Goal: Information Seeking & Learning: Learn about a topic

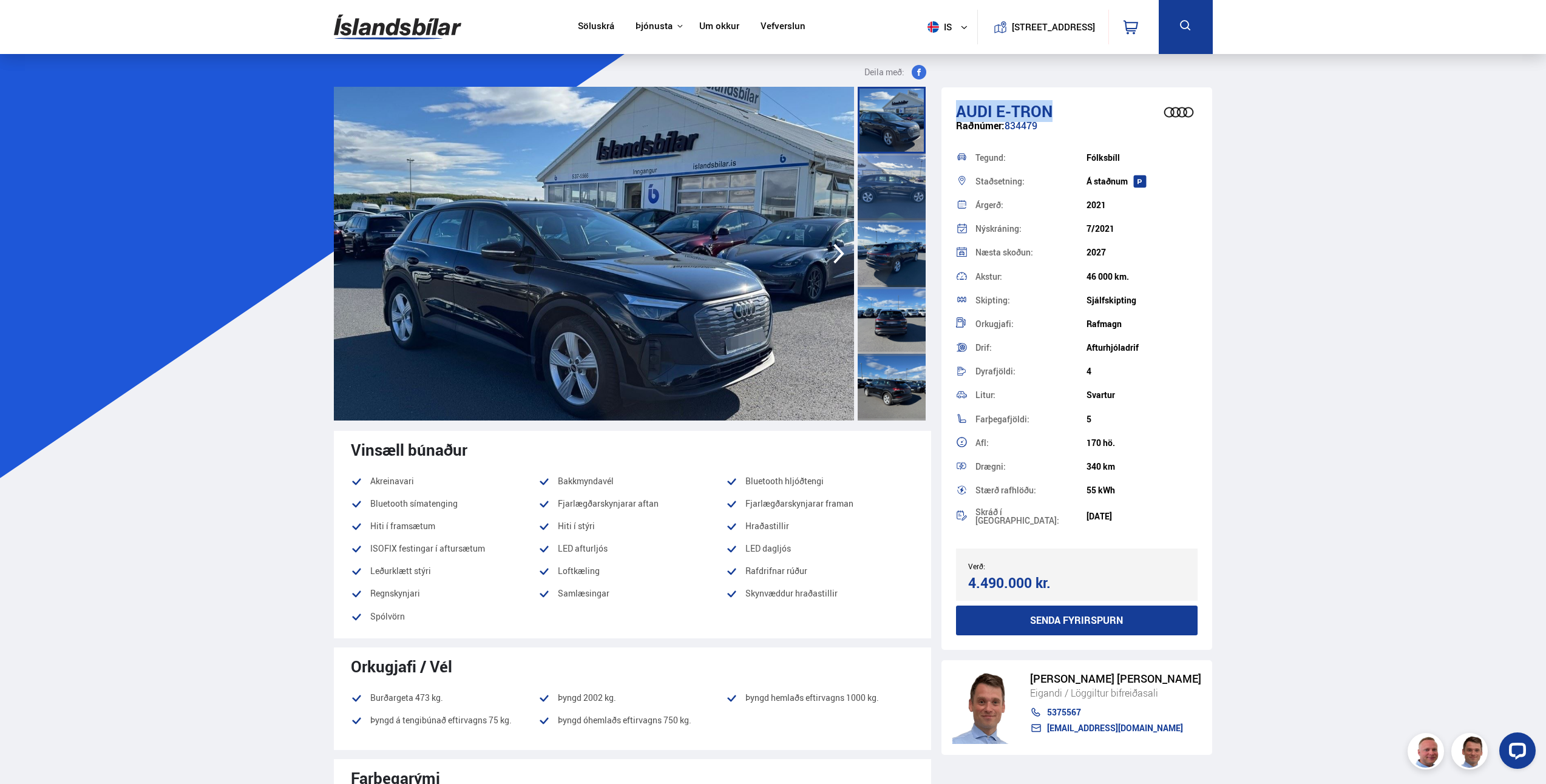
drag, startPoint x: 1069, startPoint y: 107, endPoint x: 952, endPoint y: 114, distance: 117.2
click at [952, 114] on div "Audi e-tron Raðnúmer: 834479 Tegund: [GEOGRAPHIC_DATA] Staðsetning: Á [GEOGRAPH…" at bounding box center [1077, 369] width 272 height 562
drag, startPoint x: 1132, startPoint y: 442, endPoint x: 984, endPoint y: 439, distance: 148.0
click at [984, 439] on div "Afl: 170 hö." at bounding box center [1077, 443] width 242 height 24
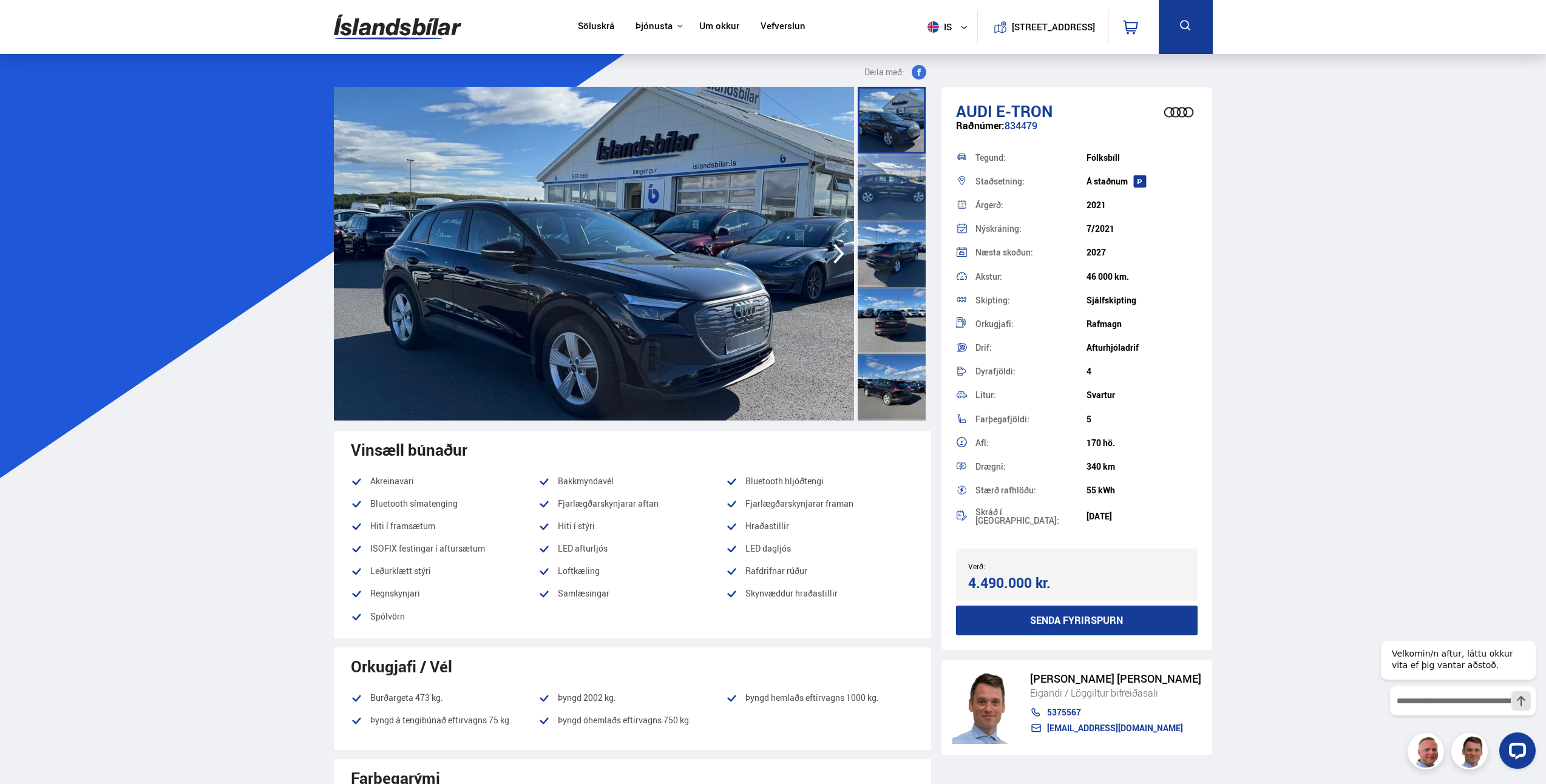
drag, startPoint x: 984, startPoint y: 439, endPoint x: 977, endPoint y: 444, distance: 8.6
click at [977, 444] on div "Afl:" at bounding box center [1031, 443] width 111 height 9
drag, startPoint x: 1127, startPoint y: 469, endPoint x: 969, endPoint y: 467, distance: 158.0
click at [969, 467] on div "Drægni: 340 km" at bounding box center [1077, 466] width 242 height 24
drag, startPoint x: 969, startPoint y: 467, endPoint x: 1117, endPoint y: 463, distance: 148.1
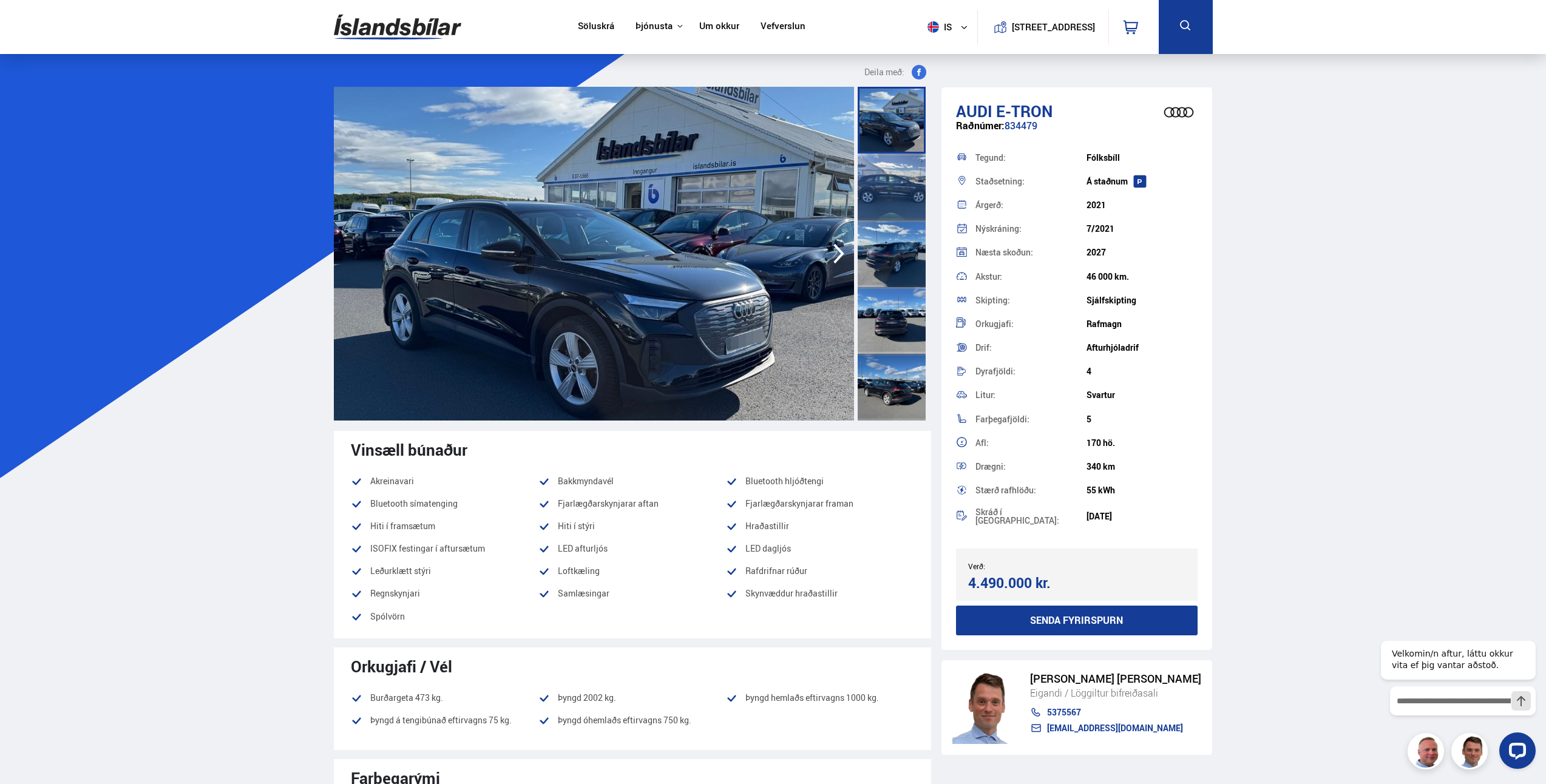
click at [1117, 463] on div "340 km" at bounding box center [1142, 467] width 111 height 10
drag, startPoint x: 1118, startPoint y: 498, endPoint x: 966, endPoint y: 496, distance: 152.0
click at [966, 496] on div "Stærð rafhlöðu: 55 kWh" at bounding box center [1077, 491] width 242 height 24
drag, startPoint x: 1163, startPoint y: 522, endPoint x: 960, endPoint y: 526, distance: 203.0
click at [960, 526] on div "Skráð í [GEOGRAPHIC_DATA]: [DATE]" at bounding box center [1077, 516] width 242 height 28
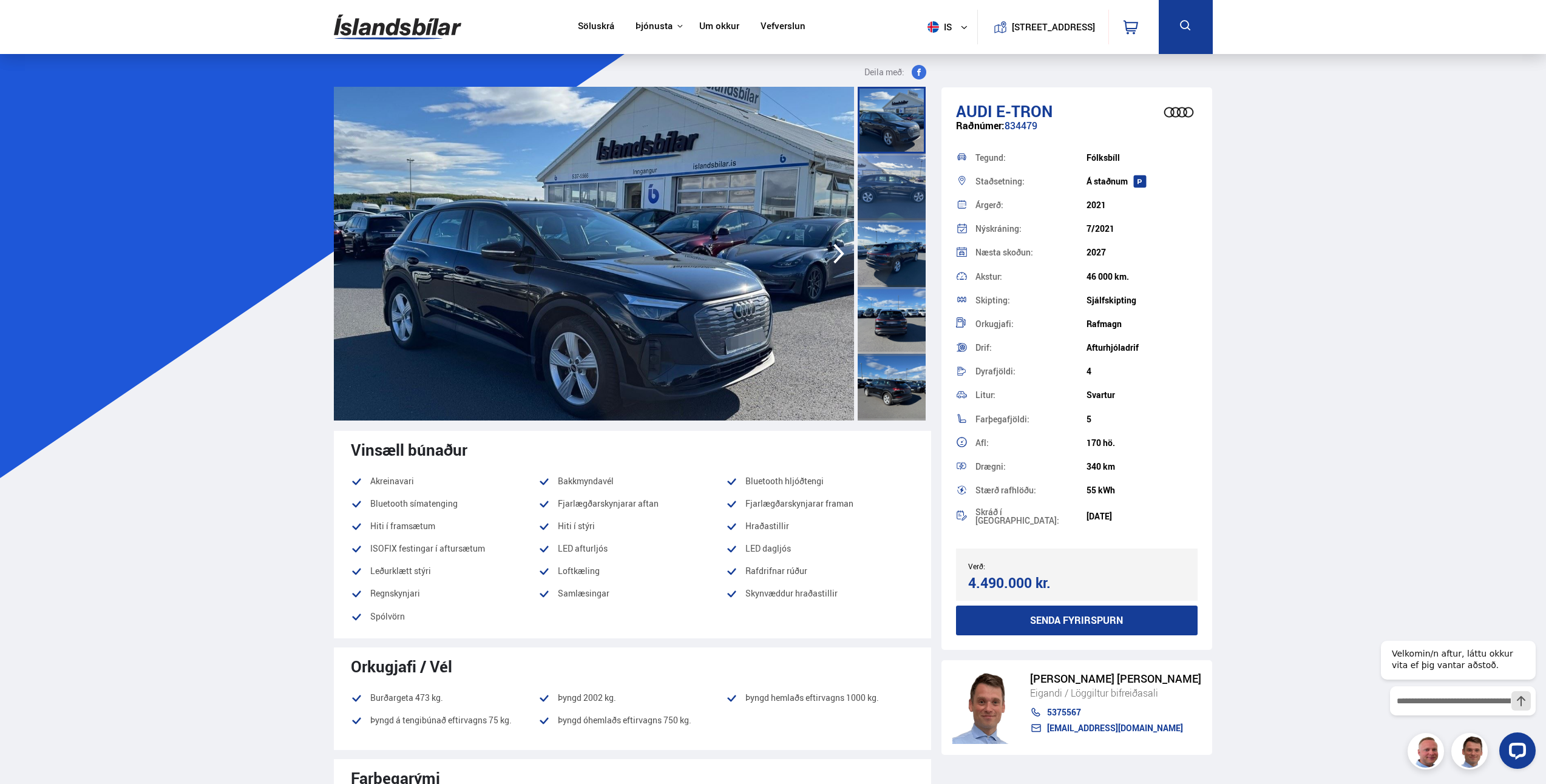
click at [1158, 525] on div "Skráð í [GEOGRAPHIC_DATA]: [DATE]" at bounding box center [1077, 516] width 242 height 28
